Goal: Task Accomplishment & Management: Manage account settings

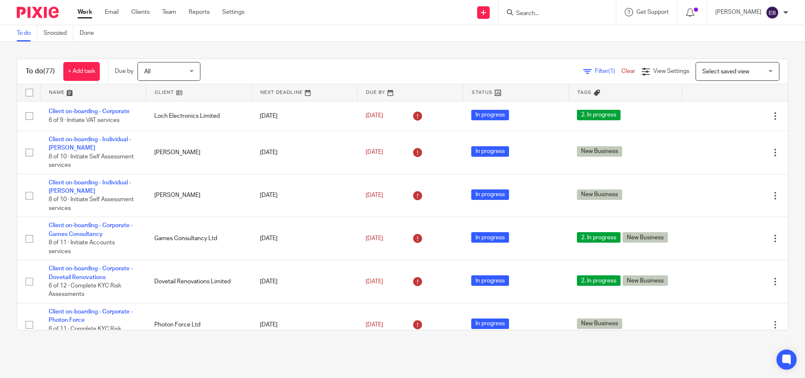
click at [566, 18] on div at bounding box center [557, 12] width 117 height 25
click at [567, 11] on input "Search" at bounding box center [552, 14] width 75 height 8
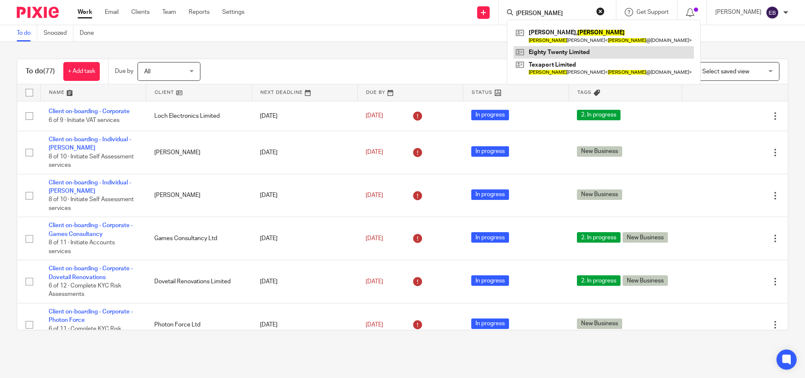
type input "Hugh"
click at [579, 55] on link at bounding box center [604, 52] width 180 height 13
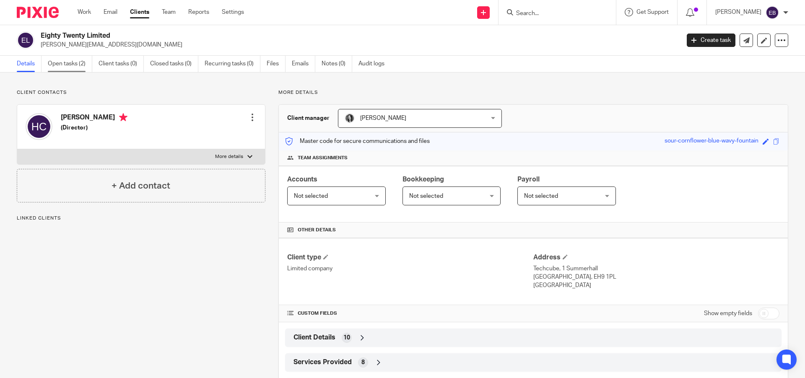
click at [78, 64] on link "Open tasks (2)" at bounding box center [70, 64] width 44 height 16
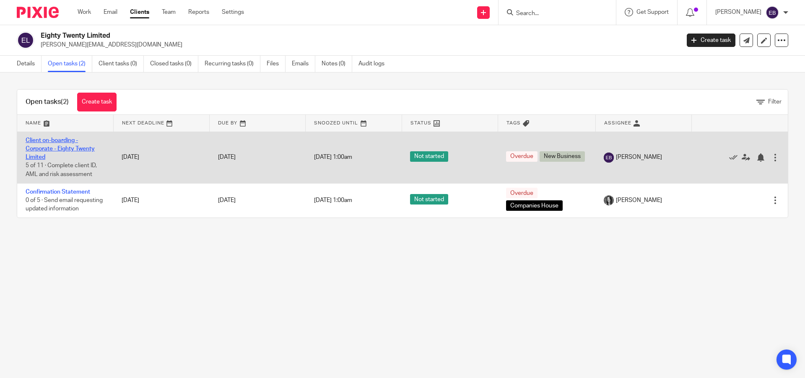
click at [50, 147] on link "Client on-boarding - Corporate - Eighty Twenty Limited" at bounding box center [60, 149] width 69 height 23
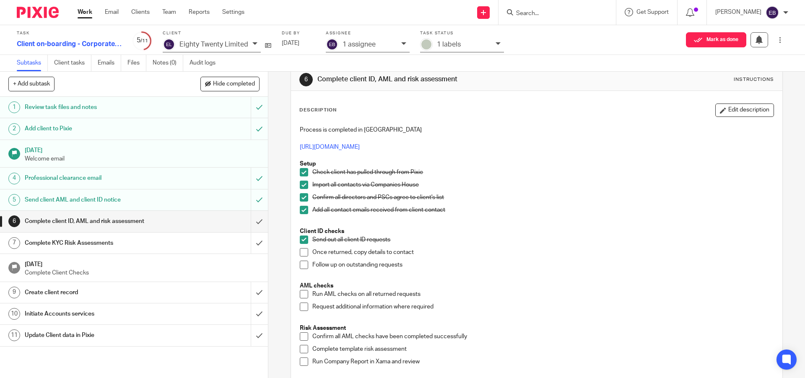
scroll to position [21, 0]
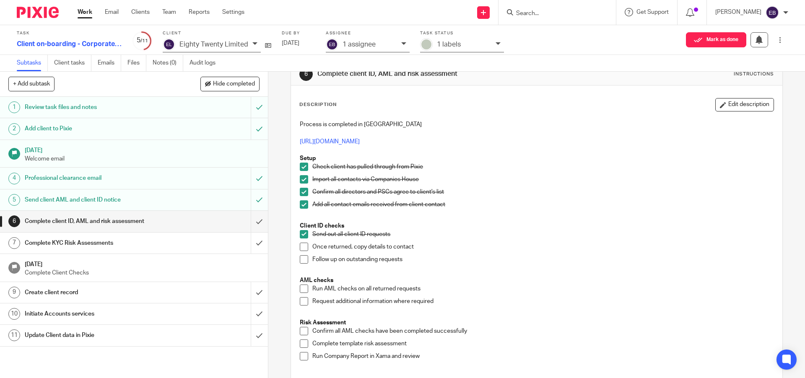
click at [304, 247] on span at bounding box center [304, 247] width 8 height 8
click at [300, 255] on span at bounding box center [304, 259] width 8 height 8
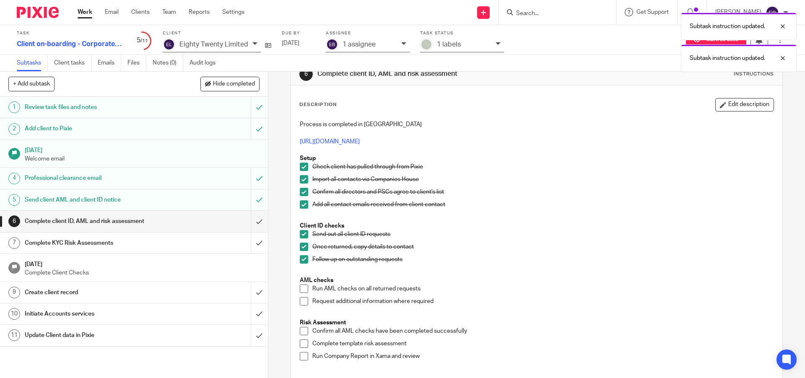
click at [300, 288] on span at bounding box center [304, 289] width 8 height 8
click at [304, 302] on span at bounding box center [304, 301] width 8 height 8
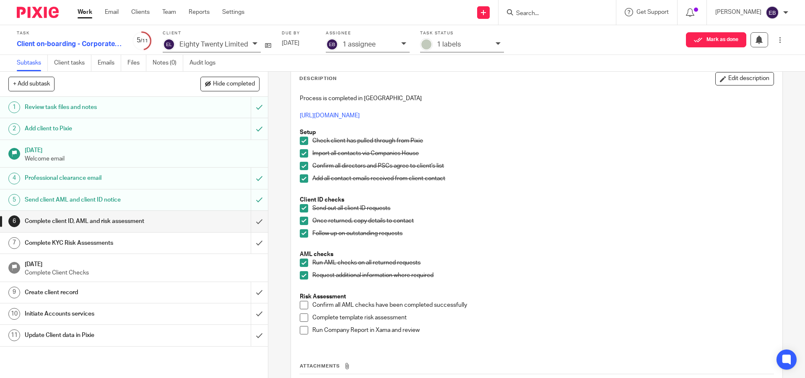
scroll to position [42, 0]
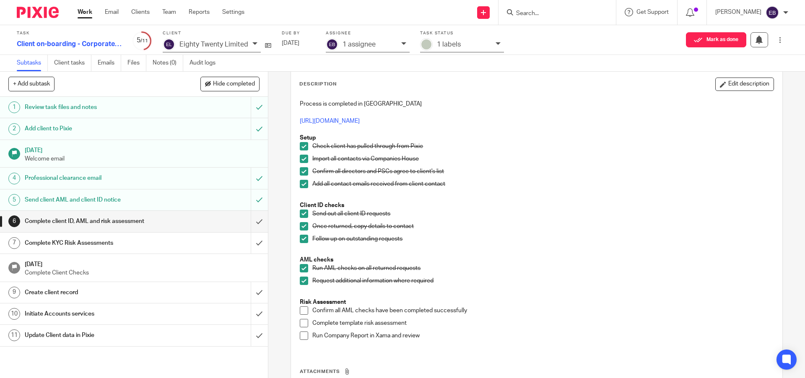
click at [302, 310] on span at bounding box center [304, 311] width 8 height 8
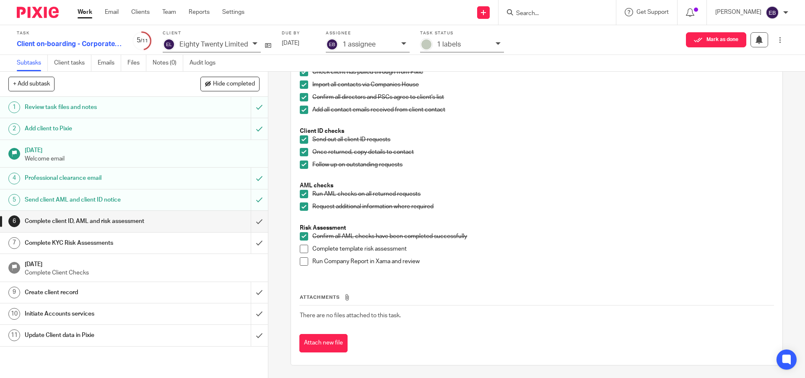
click at [302, 249] on span at bounding box center [304, 249] width 8 height 8
click at [301, 260] on span at bounding box center [304, 262] width 8 height 8
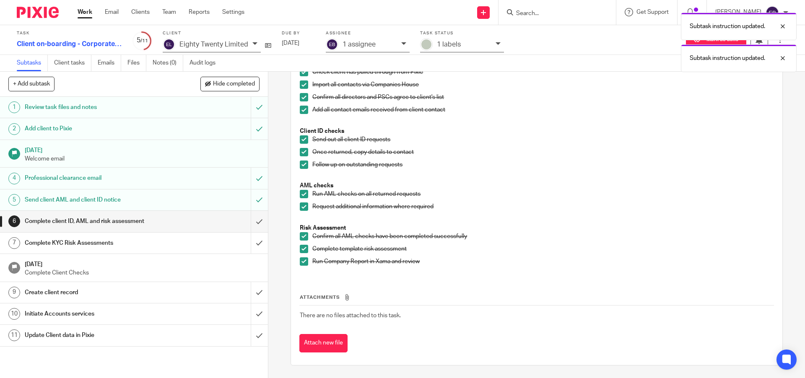
click at [301, 253] on li "Complete template risk assessment" at bounding box center [537, 251] width 474 height 13
click at [302, 249] on span at bounding box center [304, 249] width 8 height 8
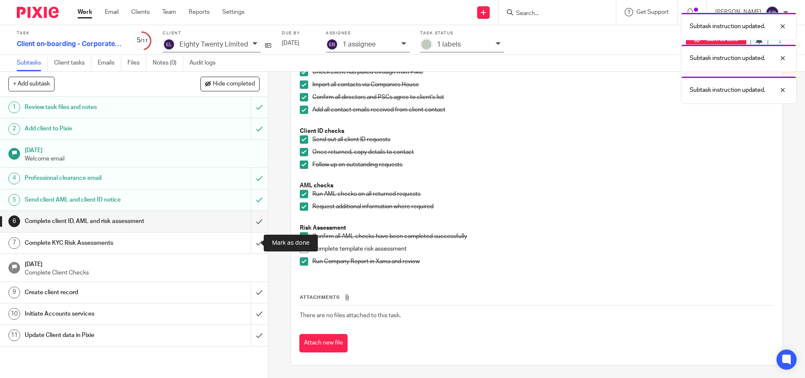
click at [201, 243] on div "Complete KYC Risk Assessments" at bounding box center [134, 243] width 218 height 13
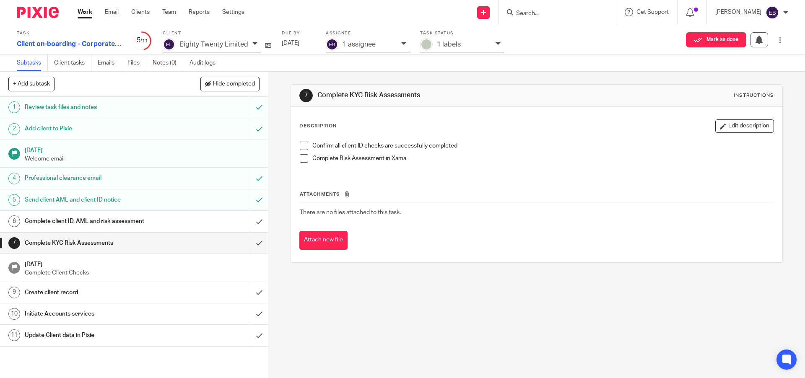
click at [227, 221] on div "Complete client ID, AML and risk assessment" at bounding box center [134, 221] width 218 height 13
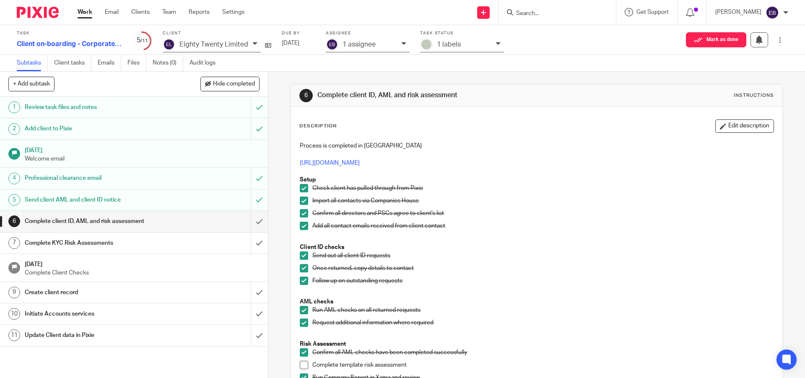
click at [216, 286] on div "Create client record" at bounding box center [134, 292] width 218 height 13
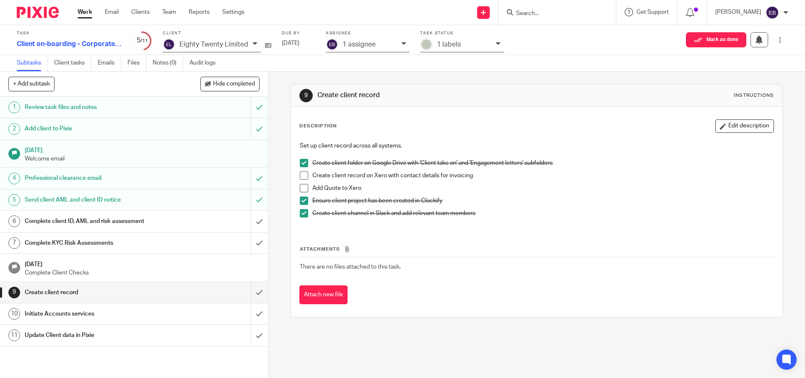
click at [202, 307] on link "10 Initiate Accounts services" at bounding box center [125, 314] width 251 height 21
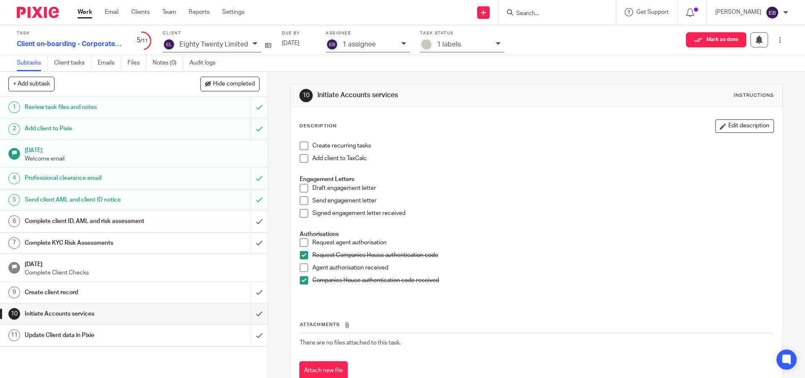
scroll to position [10, 0]
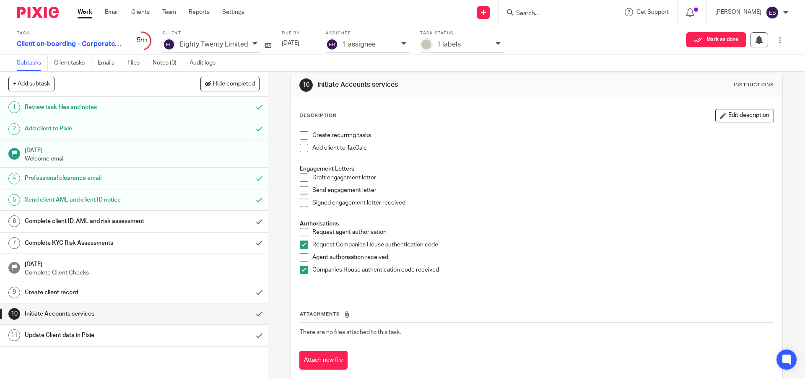
click at [96, 104] on h1 "Review task files and notes" at bounding box center [97, 107] width 145 height 13
